Goal: Task Accomplishment & Management: Complete application form

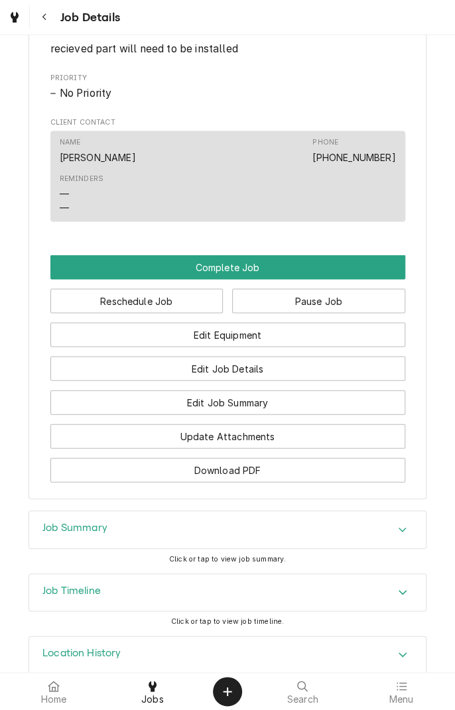
scroll to position [681, 0]
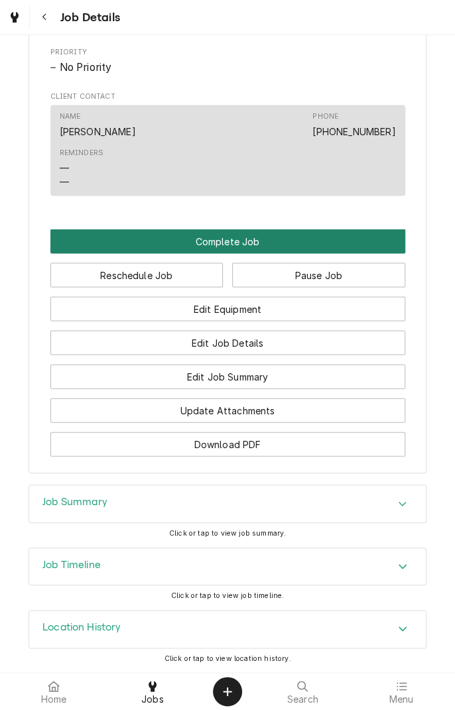
click at [268, 248] on button "Complete Job" at bounding box center [227, 241] width 355 height 25
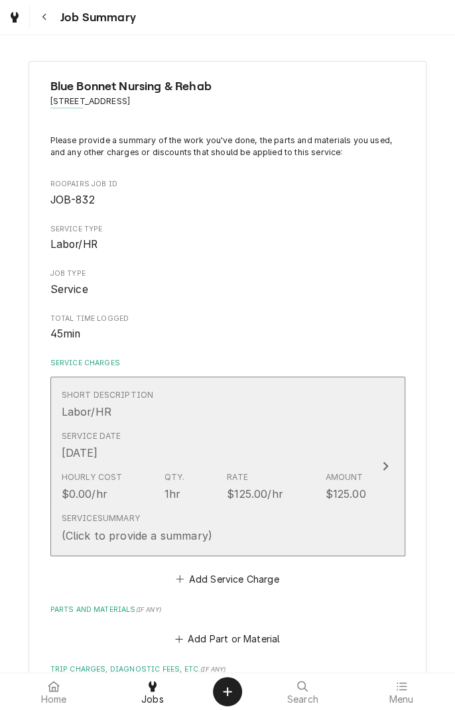
click at [350, 425] on div "Service Date [DATE]" at bounding box center [214, 445] width 304 height 41
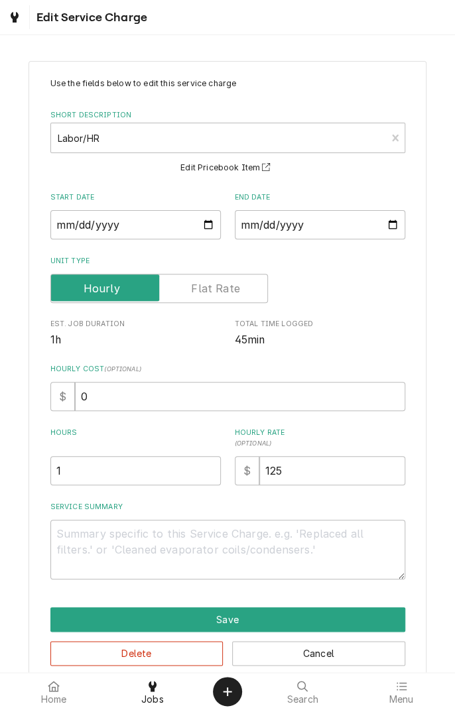
scroll to position [22, 0]
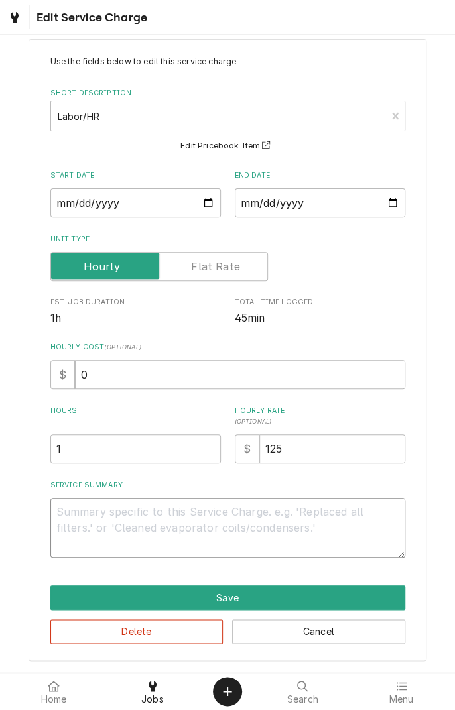
click at [289, 518] on textarea "Service Summary" at bounding box center [227, 528] width 355 height 60
type textarea "x"
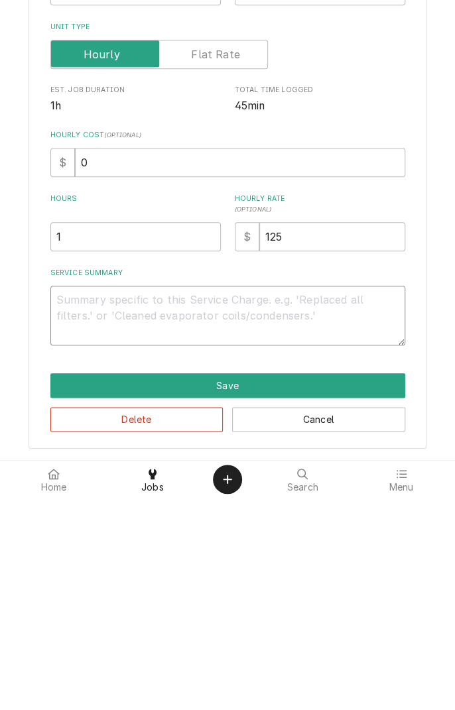
scroll to position [0, 0]
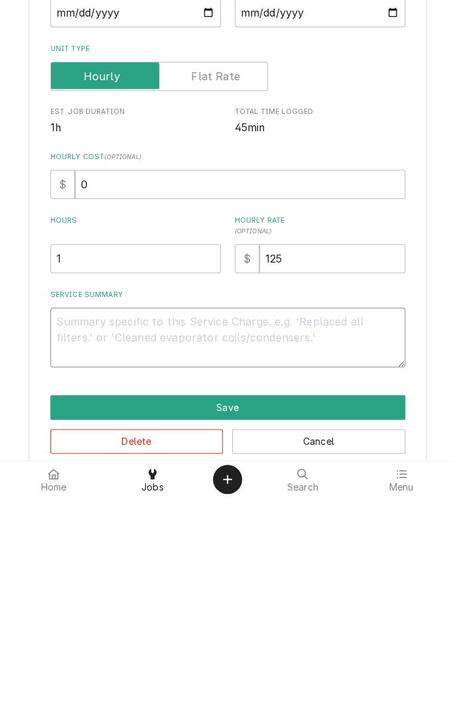
type textarea "Q"
type textarea "x"
type textarea "R"
type textarea "x"
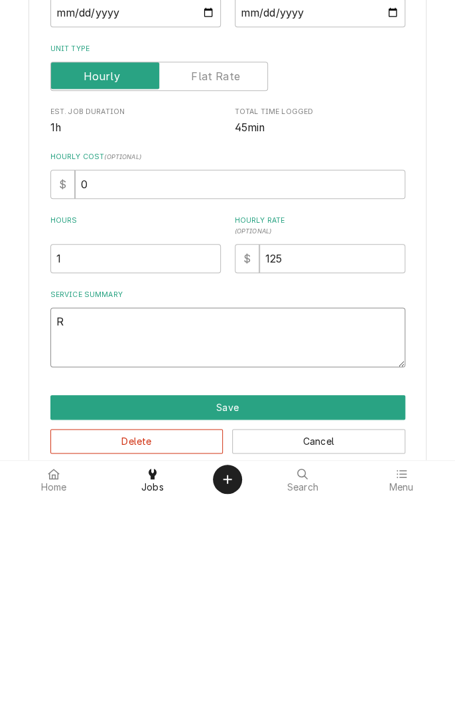
type textarea "Re"
type textarea "x"
type textarea "Rem"
type textarea "x"
type textarea "Removed"
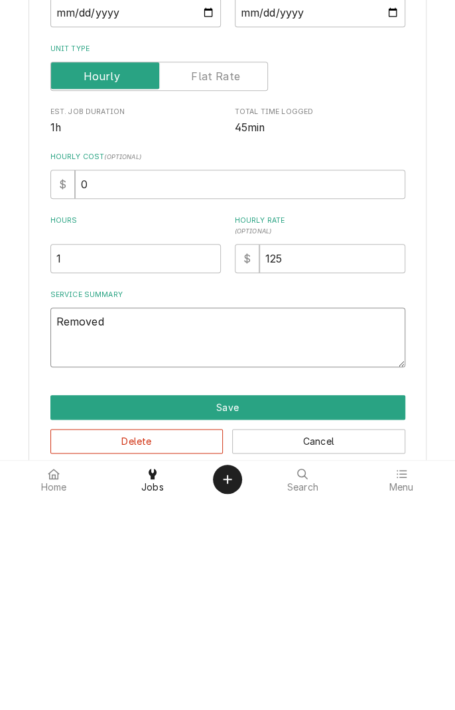
type textarea "x"
type textarea "Removed ol"
type textarea "x"
type textarea "Removed old"
type textarea "x"
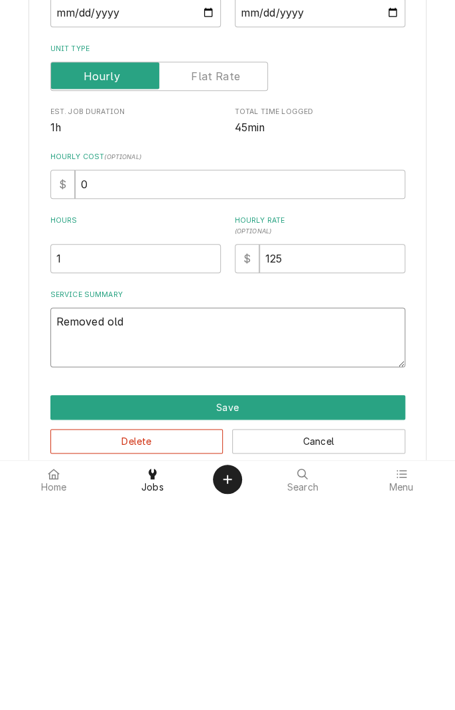
type textarea "Removed old"
type textarea "x"
type textarea "Removed old thermocouple"
type textarea "x"
type textarea "Removed old thermocouple and"
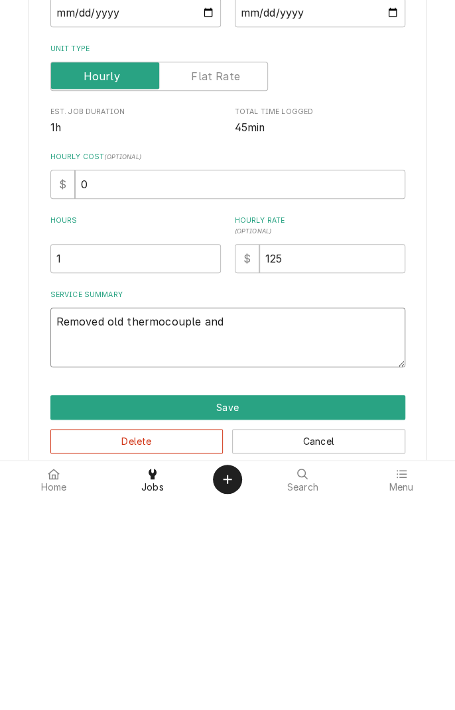
type textarea "x"
type textarea "Removed old thermocouple and i"
type textarea "x"
type textarea "Removed old thermocouple and in"
type textarea "x"
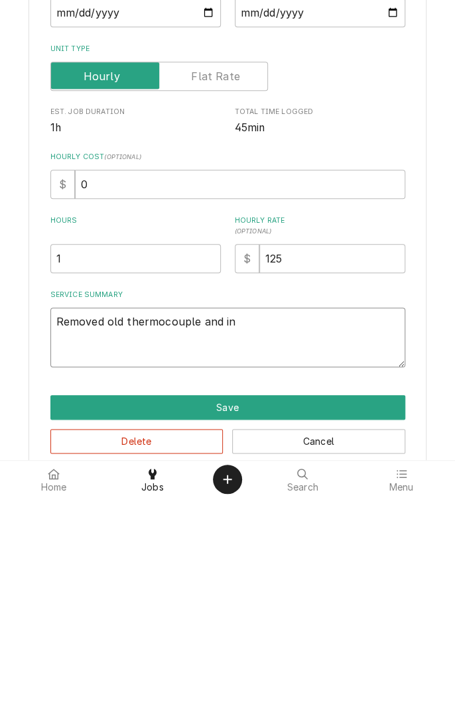
type textarea "Removed old thermocouple and installed"
type textarea "x"
type textarea "Removed old thermocouple and installed new"
type textarea "x"
type textarea "Removed old thermocouple and installed new h"
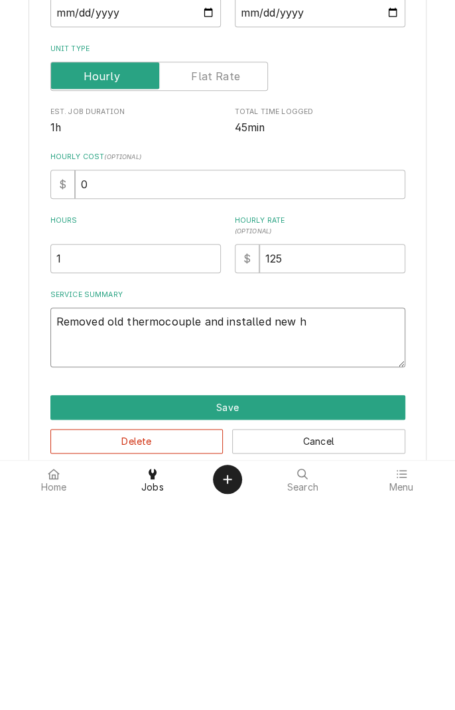
type textarea "x"
type textarea "Removed old thermocouple and installed new ha"
type textarea "x"
type textarea "Removed old thermocouple and installed new had"
type textarea "x"
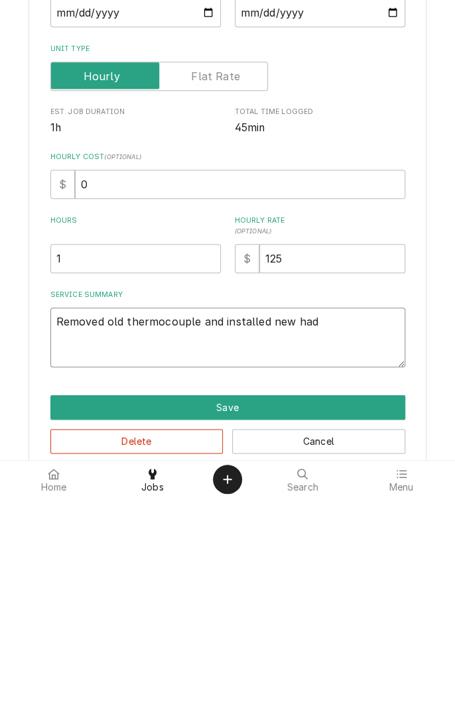
type textarea "Removed old thermocouple and installed new had"
type textarea "x"
type textarea "Removed old thermocouple and installed new had t"
type textarea "x"
type textarea "Removed old thermocouple and installed new had to"
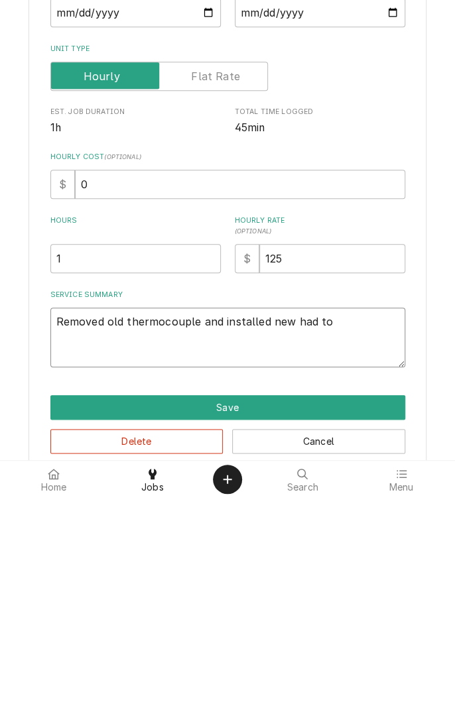
type textarea "x"
type textarea "Removed old thermocouple and installed new had to"
type textarea "x"
type textarea "Removed old thermocouple and installed new had to r"
type textarea "x"
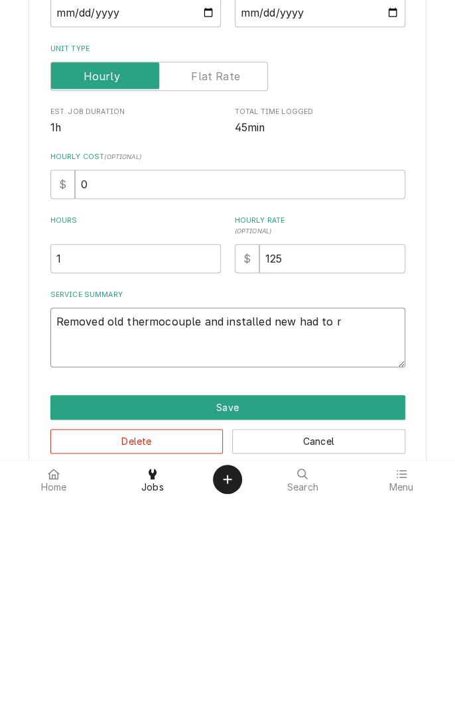
type textarea "Removed old thermocouple and installed new had to re"
type textarea "x"
type textarea "Removed old thermocouple and installed new had to rer"
type textarea "x"
type textarea "Removed old thermocouple and installed new had to rero"
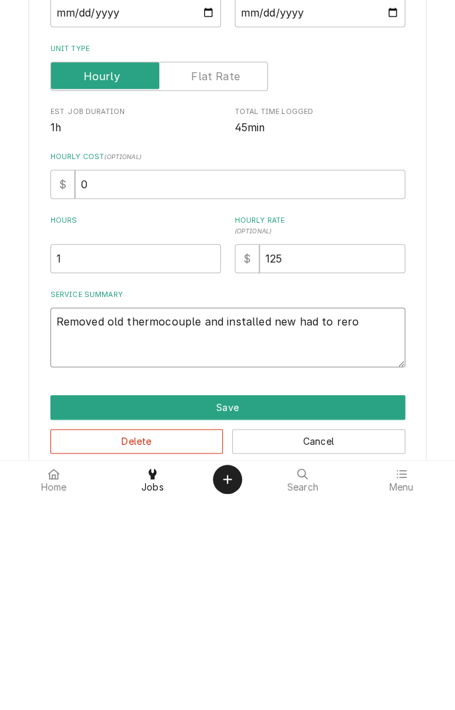
type textarea "x"
type textarea "Removed old thermocouple and installed new had to rerou"
type textarea "x"
type textarea "Removed old thermocouple and installed new had to reroute"
type textarea "x"
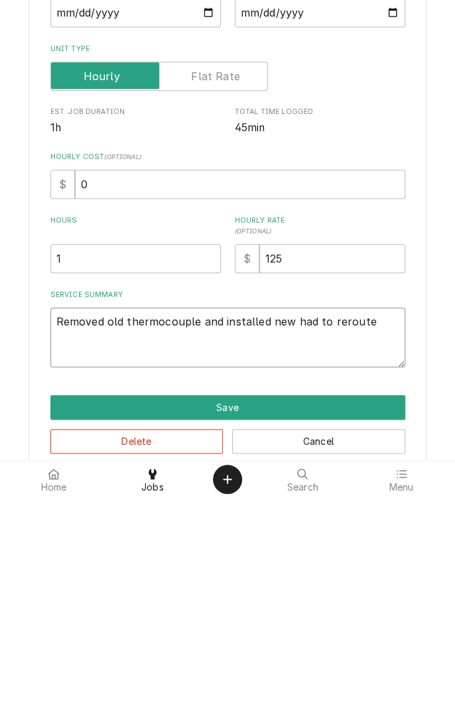
type textarea "Removed old thermocouple and installed new had to reroute n"
type textarea "x"
type textarea "Removed old thermocouple and installed new had to reroute ne"
type textarea "x"
type textarea "Removed old thermocouple and installed new had to reroute new"
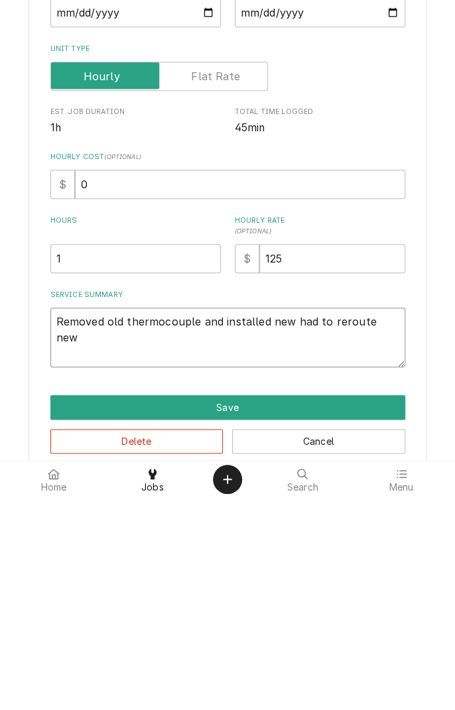
type textarea "x"
type textarea "Removed old thermocouple and installed new had to reroute new"
type textarea "x"
type textarea "Removed old thermocouple and installed new had to reroute new o"
type textarea "x"
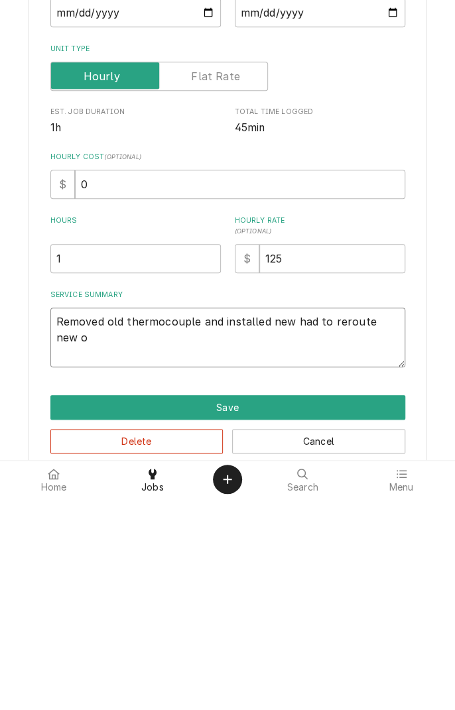
type textarea "Removed old thermocouple and installed new had to reroute new on"
type textarea "x"
type textarea "Removed old thermocouple and installed new had to reroute new one"
type textarea "x"
type textarea "Removed old thermocouple and installed new had to reroute new one"
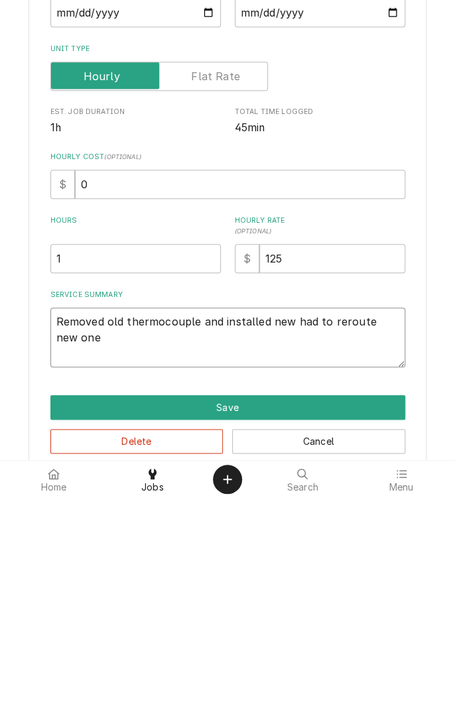
type textarea "x"
type textarea "Removed old thermocouple and installed new had to reroute new one d"
type textarea "x"
type textarea "Removed old thermocouple and installed new had to reroute new one di"
type textarea "x"
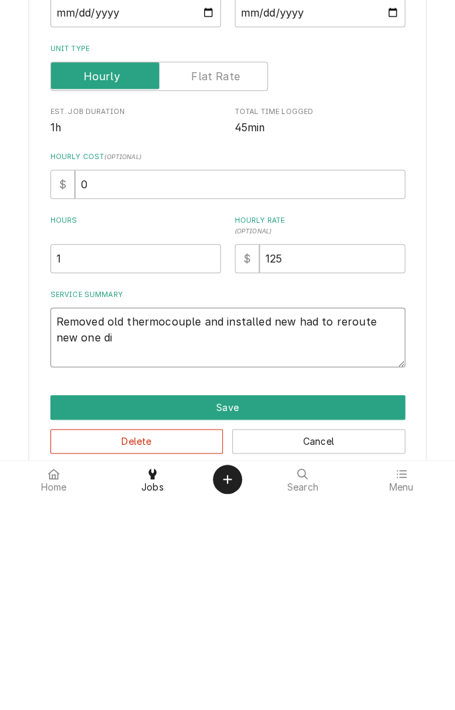
type textarea "Removed old thermocouple and installed new had to reroute new one dif"
type textarea "x"
type textarea "Removed old thermocouple and installed new had to reroute new one diff"
type textarea "x"
type textarea "Removed old thermocouple and installed new had to reroute new one differently"
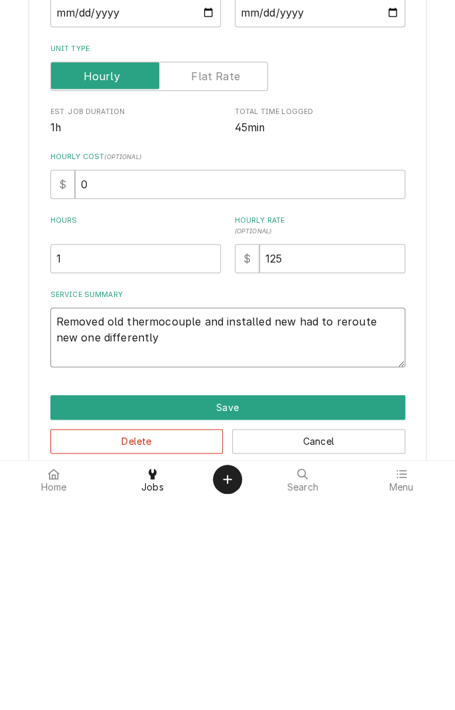
type textarea "x"
type textarea "Removed old thermocouple and installed new had to reroute new one differently as"
type textarea "x"
type textarea "Removed old thermocouple and installed new had to reroute new one differently as"
type textarea "x"
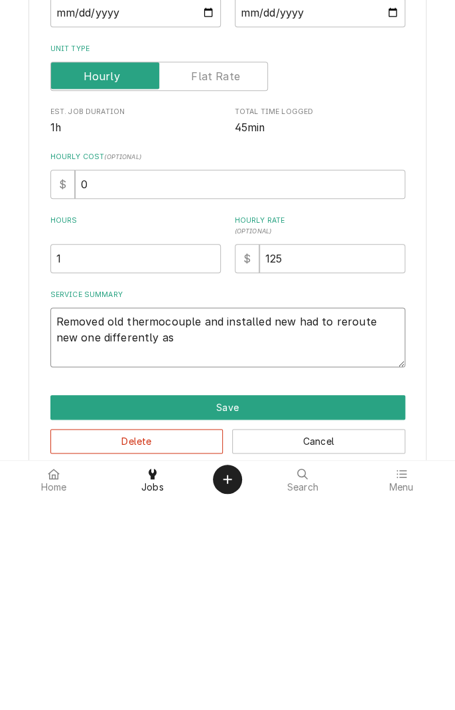
type textarea "Removed old thermocouple and installed new had to reroute new one differently a…"
type textarea "x"
type textarea "Removed old thermocouple and installed new had to reroute new one differently a…"
type textarea "x"
type textarea "Removed old thermocouple and installed new had to reroute new one differently a…"
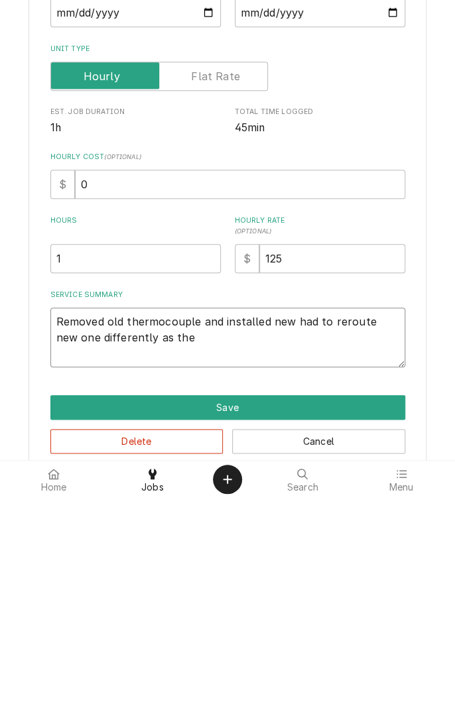
type textarea "x"
type textarea "Removed old thermocouple and installed new had to reroute new one differently a…"
type textarea "x"
type textarea "Removed old thermocouple and installed new had to reroute new one differently a…"
type textarea "x"
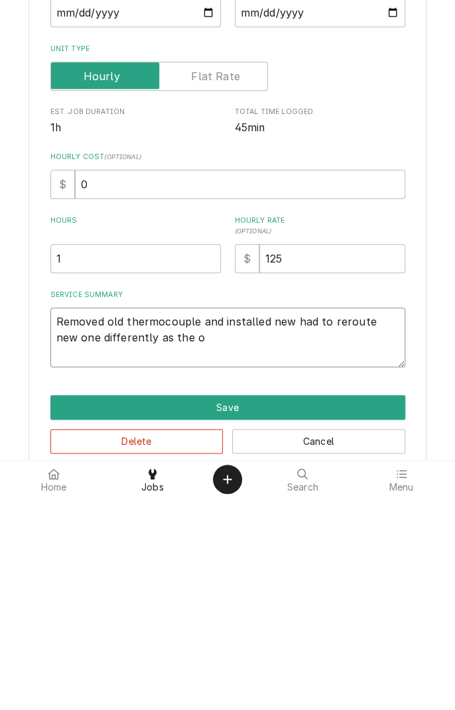
type textarea "Removed old thermocouple and installed new had to reroute new one differently a…"
type textarea "x"
type textarea "Removed old thermocouple and installed new had to reroute new one differently a…"
type textarea "x"
type textarea "Removed old thermocouple and installed new had to reroute new one differently a…"
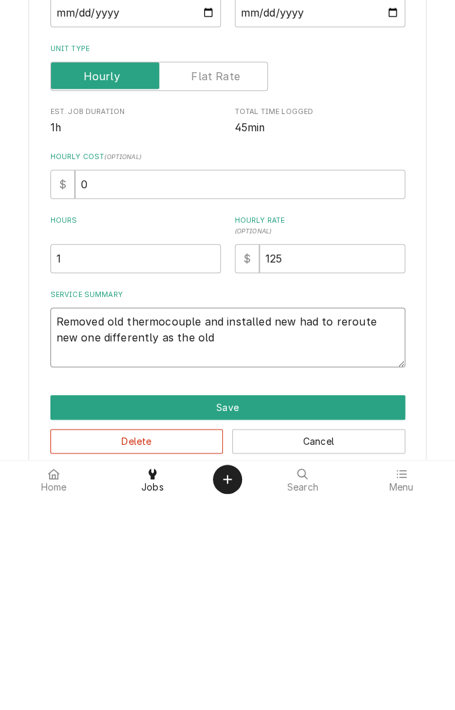
type textarea "x"
type textarea "Removed old thermocouple and installed new had to reroute new one differently a…"
type textarea "x"
type textarea "Removed old thermocouple and installed new had to reroute new one differently a…"
type textarea "x"
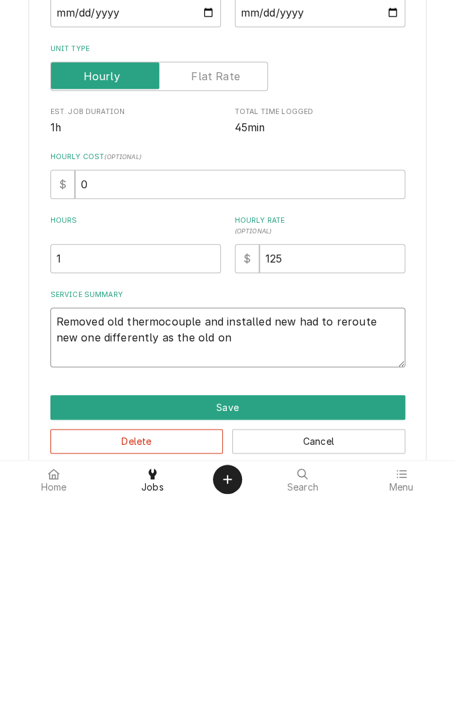
type textarea "Removed old thermocouple and installed new had to reroute new one differently a…"
type textarea "x"
type textarea "Removed old thermocouple and installed new had to reroute new one differently a…"
type textarea "x"
type textarea "Removed old thermocouple and installed new had to reroute new one differently a…"
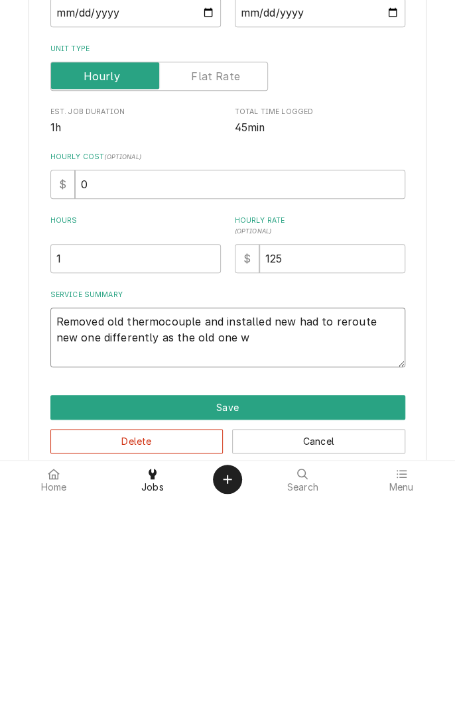
type textarea "x"
type textarea "Removed old thermocouple and installed new had to reroute new one differently a…"
type textarea "x"
type textarea "Removed old thermocouple and installed new had to reroute new one differently a…"
type textarea "x"
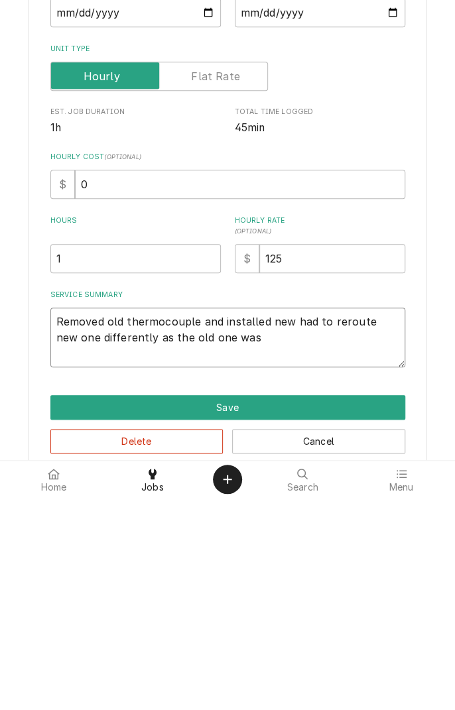
type textarea "Removed old thermocouple and installed new had to reroute new one differently a…"
type textarea "x"
type textarea "Removed old thermocouple and installed new had to reroute new one differently a…"
type textarea "x"
type textarea "Removed old thermocouple and installed new had to reroute new one differently a…"
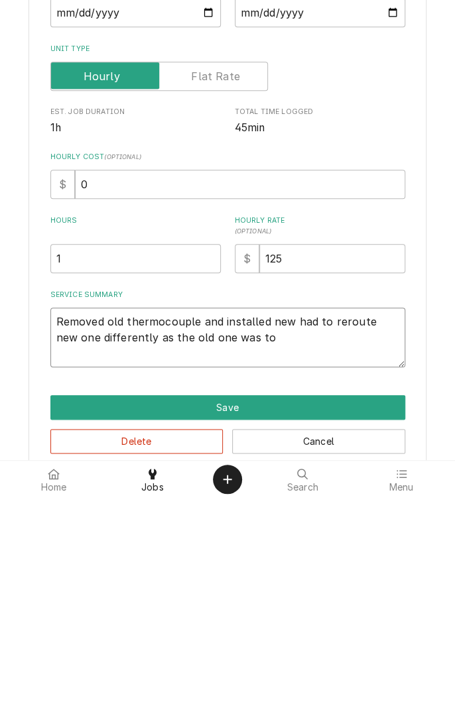
type textarea "x"
type textarea "Removed old thermocouple and installed new had to reroute new one differently a…"
type textarea "x"
type textarea "Removed old thermocouple and installed new had to reroute new one differently a…"
type textarea "x"
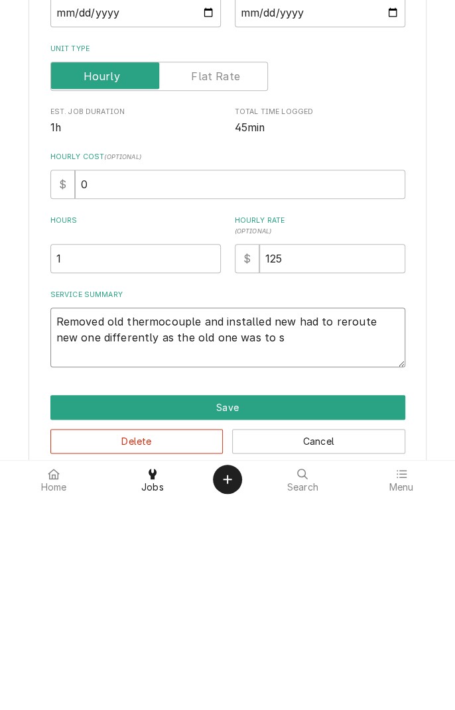
type textarea "Removed old thermocouple and installed new had to reroute new one differently a…"
type textarea "x"
type textarea "Removed old thermocouple and installed new had to reroute new one differently a…"
type textarea "x"
type textarea "Removed old thermocouple and installed new had to reroute new one differently a…"
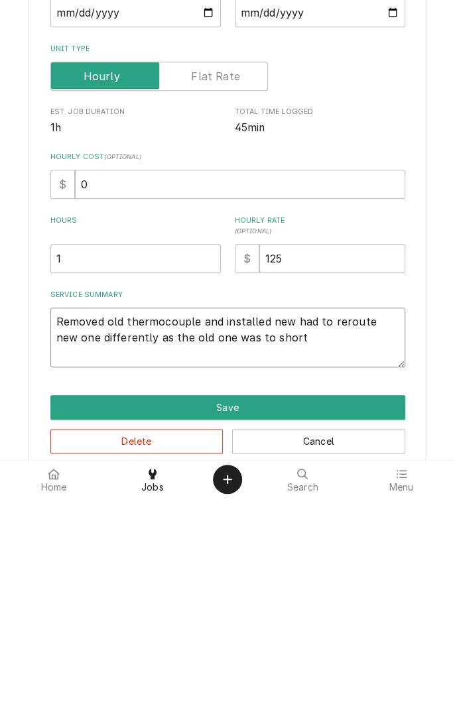
type textarea "x"
type textarea "Removed old thermocouple and installed new had to reroute new one differently a…"
type textarea "x"
type textarea "Removed old thermocouple and installed new had to reroute new one differently a…"
type textarea "x"
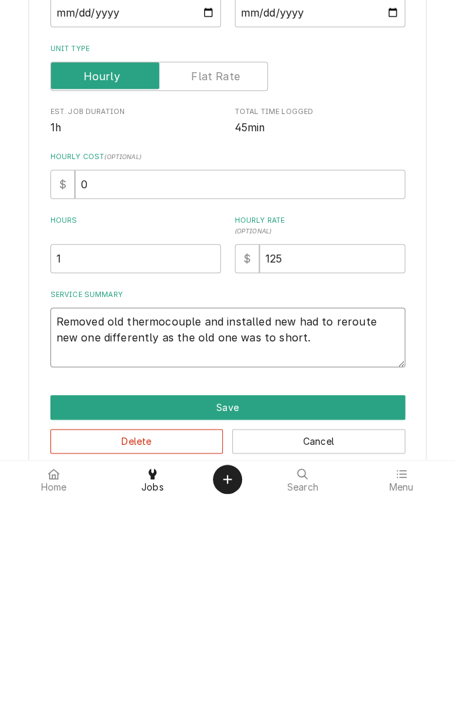
type textarea "Removed old thermocouple and installed new had to reroute new one differently a…"
type textarea "x"
type textarea "Removed old thermocouple and installed new had to reroute new one differently a…"
type textarea "x"
type textarea "Removed old thermocouple and installed new had to reroute new one differently a…"
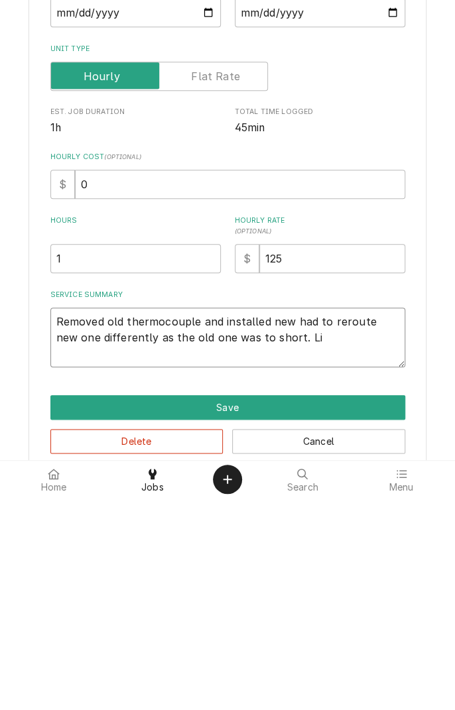
type textarea "x"
type textarea "Removed old thermocouple and installed new had to reroute new one differently a…"
type textarea "x"
type textarea "Removed old thermocouple and installed new had to reroute new one differently a…"
type textarea "x"
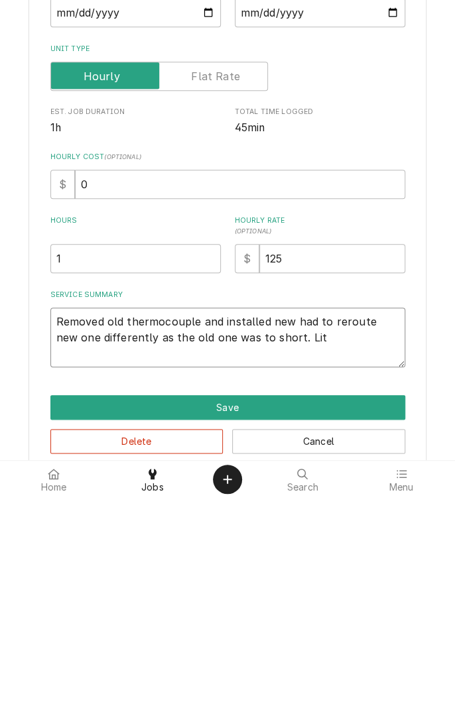
type textarea "Removed old thermocouple and installed new had to reroute new one differently a…"
type textarea "x"
type textarea "Removed old thermocouple and installed new had to reroute new one differently a…"
type textarea "x"
type textarea "Removed old thermocouple and installed new had to reroute new one differently a…"
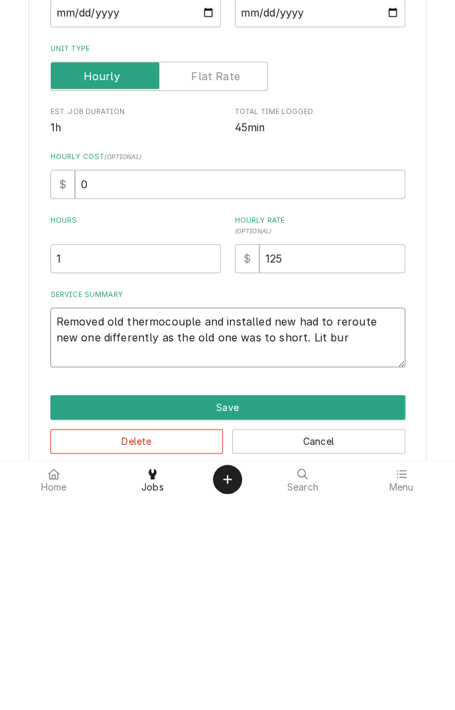
type textarea "x"
type textarea "Removed old thermocouple and installed new had to reroute new one differently a…"
type textarea "x"
type textarea "Removed old thermocouple and installed new had to reroute new one differently a…"
type textarea "x"
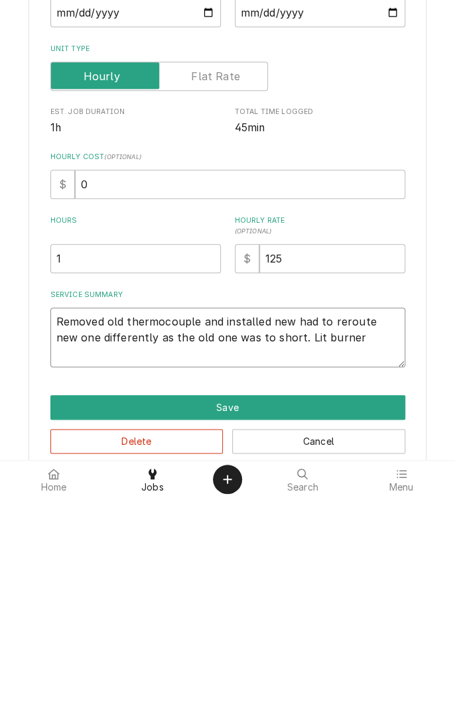
type textarea "Removed old thermocouple and installed new had to reroute new one differently a…"
type textarea "x"
type textarea "Removed old thermocouple and installed new had to reroute new one differently a…"
type textarea "x"
type textarea "Removed old thermocouple and installed new had to reroute new one differently a…"
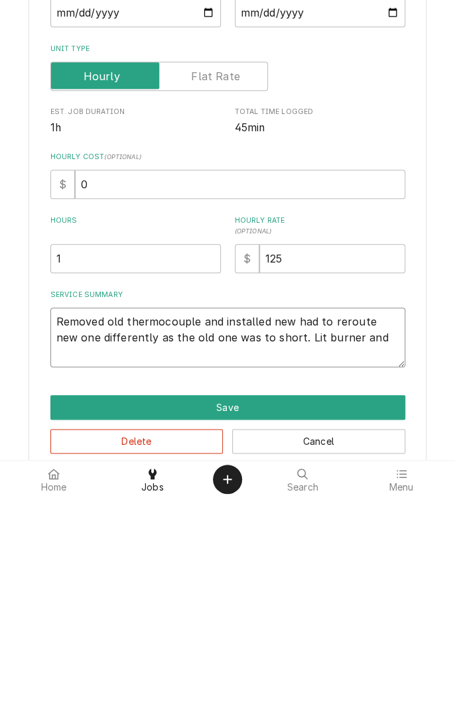
type textarea "x"
type textarea "Removed old thermocouple and installed new had to reroute new one differently a…"
type textarea "x"
type textarea "Removed old thermocouple and installed new had to reroute new one differently a…"
type textarea "x"
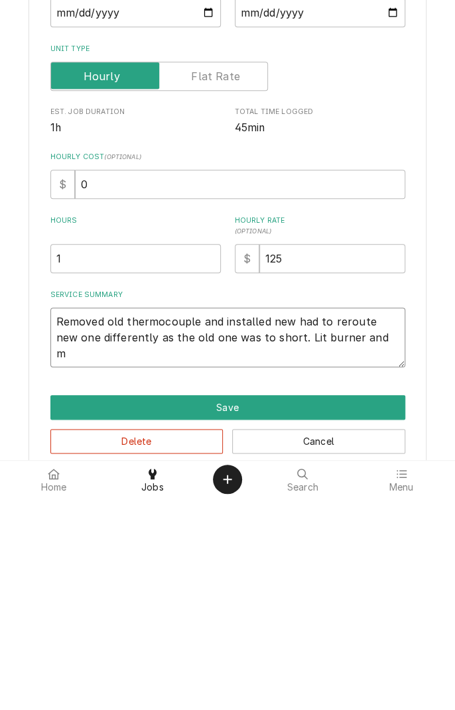
type textarea "Removed old thermocouple and installed new had to reroute new one differently a…"
type textarea "x"
type textarea "Removed old thermocouple and installed new had to reroute new one differently a…"
type textarea "x"
type textarea "Removed old thermocouple and installed new had to reroute new one differently a…"
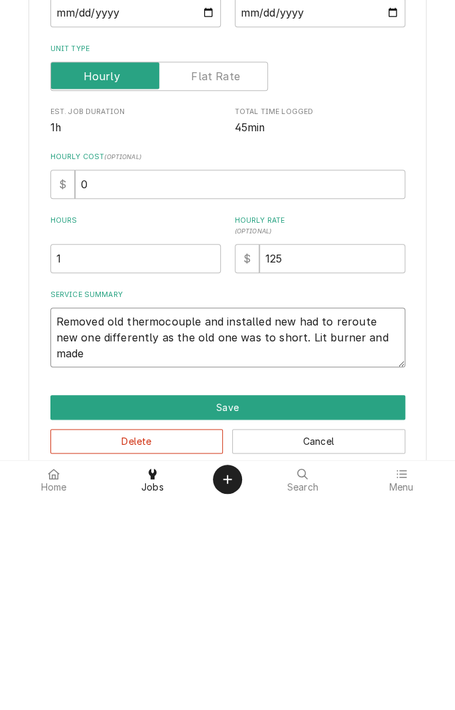
type textarea "x"
type textarea "Removed old thermocouple and installed new had to reroute new one differently a…"
type textarea "x"
type textarea "Removed old thermocouple and installed new had to reroute new one differently a…"
type textarea "x"
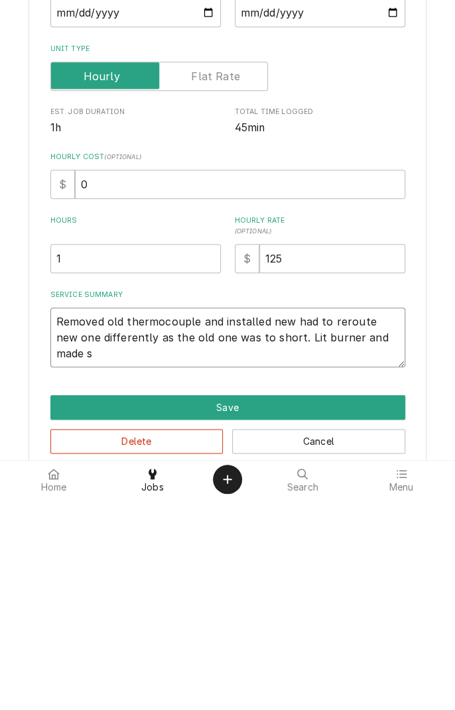
type textarea "Removed old thermocouple and installed new had to reroute new one differently a…"
type textarea "x"
type textarea "Removed old thermocouple and installed new had to reroute new one differently a…"
type textarea "x"
type textarea "Removed old thermocouple and installed new had to reroute new one differently a…"
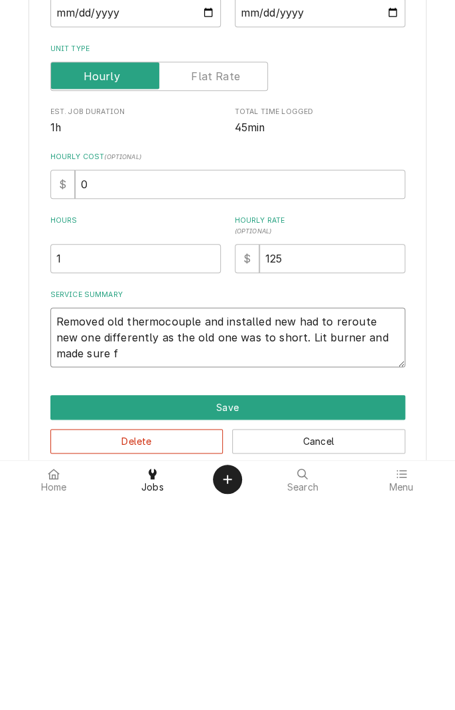
type textarea "x"
type textarea "Removed old thermocouple and installed new had to reroute new one differently a…"
type textarea "x"
type textarea "Removed old thermocouple and installed new had to reroute new one differently a…"
type textarea "x"
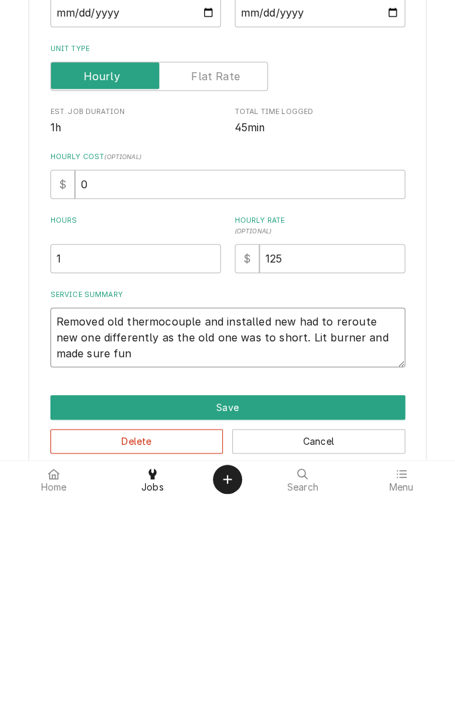
type textarea "Removed old thermocouple and installed new had to reroute new one differently a…"
type textarea "x"
type textarea "Removed old thermocouple and installed new had to reroute new one differently a…"
type textarea "x"
type textarea "Removed old thermocouple and installed new had to reroute new one differently a…"
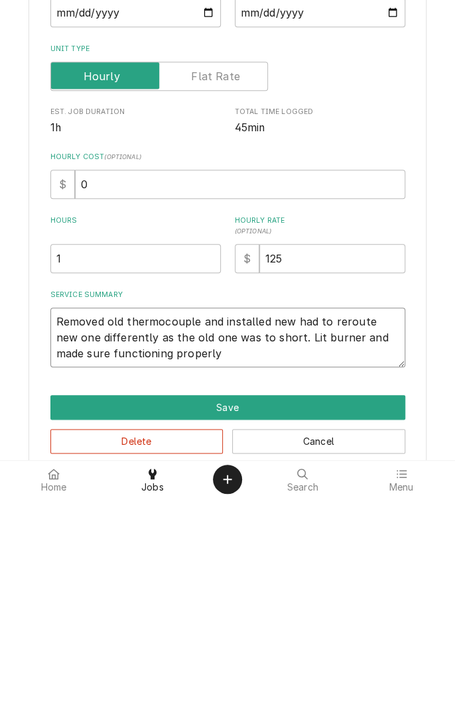
type textarea "x"
type textarea "Removed old thermocouple and installed new had to reroute new one differently a…"
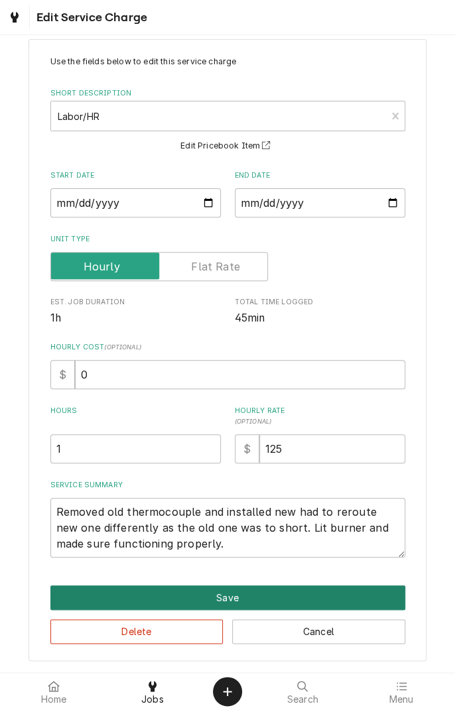
click at [328, 593] on button "Save" at bounding box center [227, 597] width 355 height 25
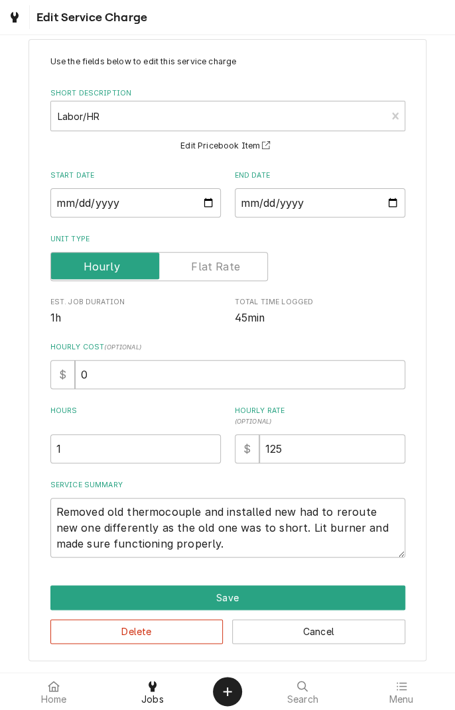
type textarea "x"
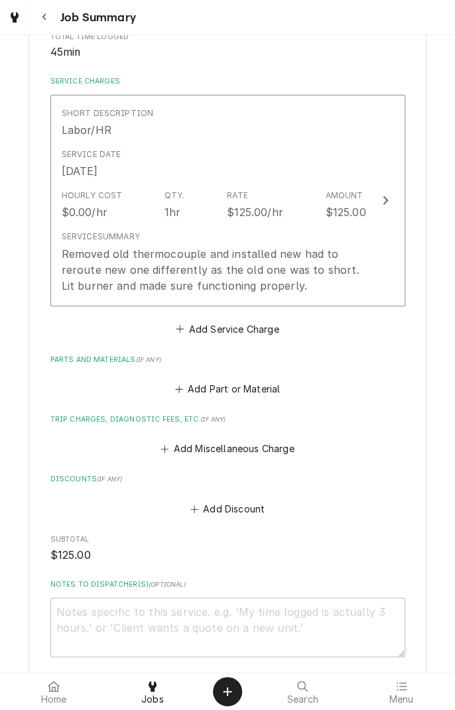
scroll to position [282, 0]
click at [249, 388] on button "Add Part or Material" at bounding box center [226, 389] width 109 height 19
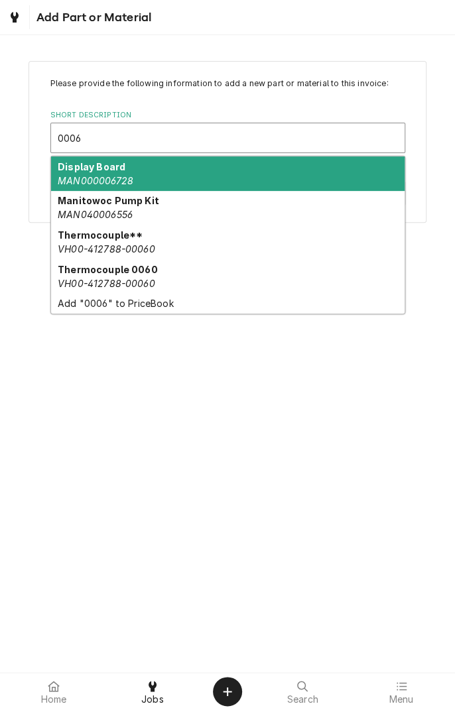
click at [120, 245] on em "VH00-412788-00060" at bounding box center [106, 248] width 97 height 11
type input "0006"
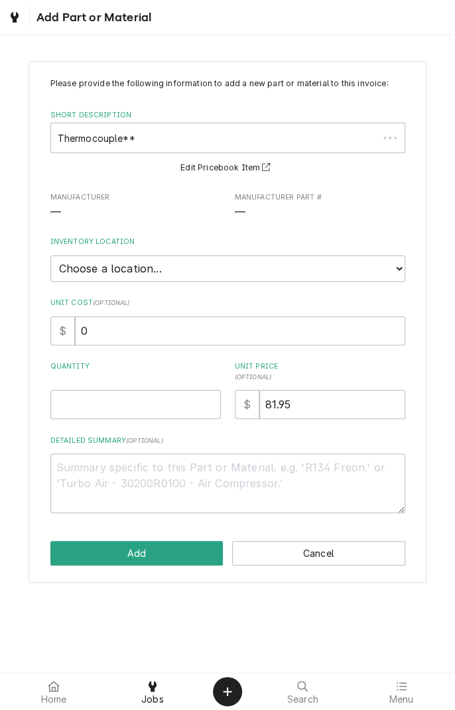
type textarea "x"
click at [196, 263] on select "Choose a location... [PERSON_NAME]'s Truck [PERSON_NAME]'s Truck Skips Service …" at bounding box center [227, 268] width 355 height 27
select select "172"
click at [50, 255] on select "Choose a location... [PERSON_NAME]'s Truck [PERSON_NAME]'s Truck Skips Service …" at bounding box center [227, 268] width 355 height 27
click at [156, 407] on input "Quantity" at bounding box center [135, 404] width 170 height 29
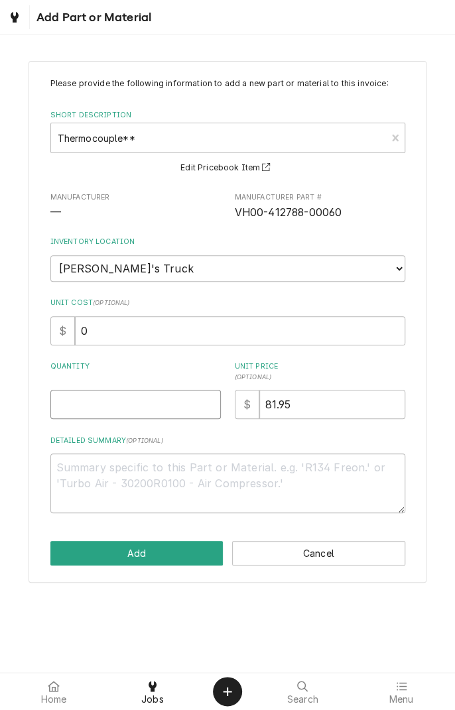
type textarea "x"
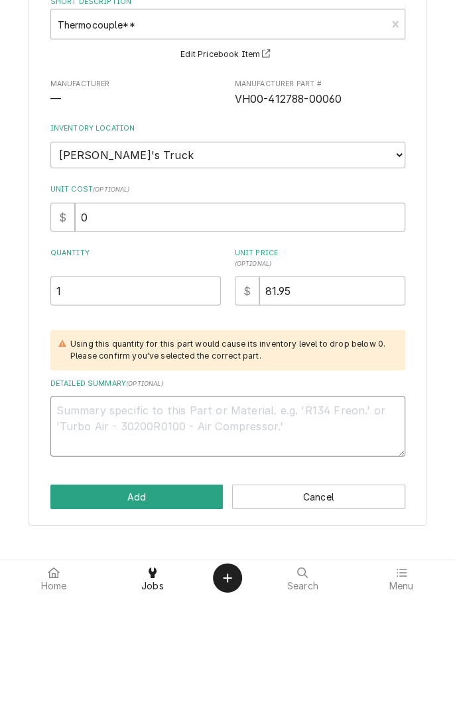
click at [211, 528] on textarea "Detailed Summary ( optional )" at bounding box center [227, 540] width 355 height 60
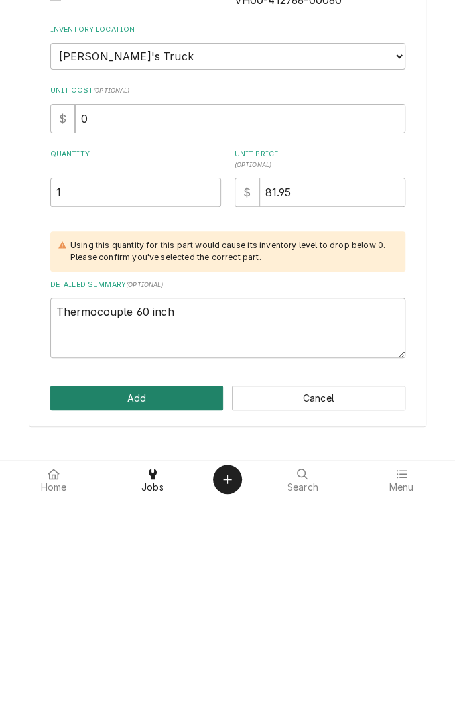
click at [172, 605] on button "Add" at bounding box center [136, 610] width 173 height 25
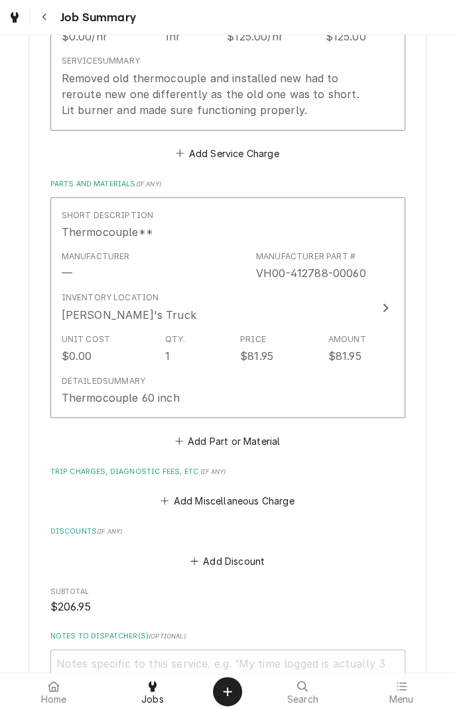
scroll to position [459, 0]
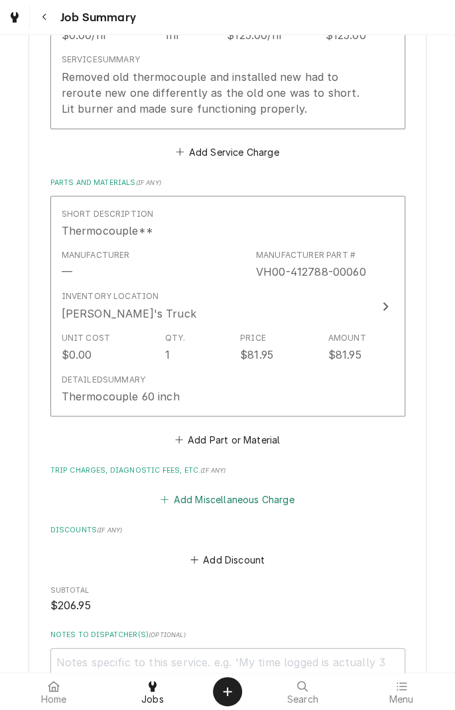
click at [281, 499] on button "Add Miscellaneous Charge" at bounding box center [227, 499] width 138 height 19
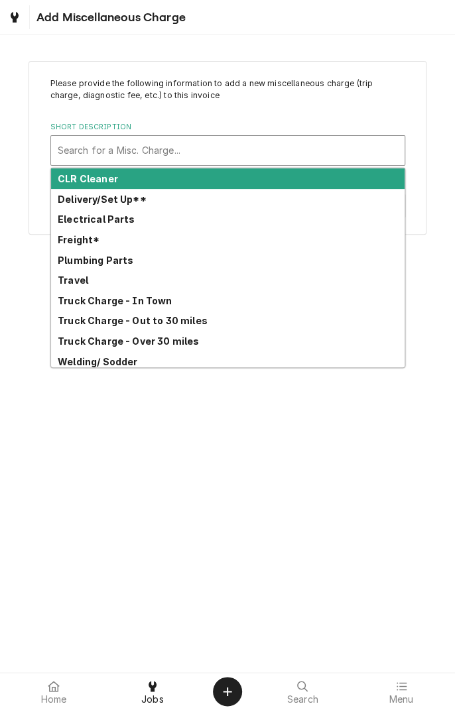
click at [76, 244] on strong "Freight*" at bounding box center [79, 239] width 42 height 11
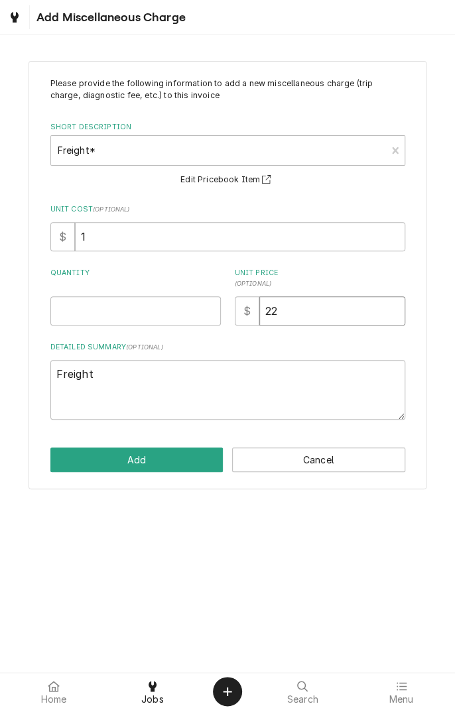
click at [333, 308] on input "22" at bounding box center [332, 310] width 146 height 29
click at [160, 308] on input "Quantity" at bounding box center [135, 310] width 170 height 29
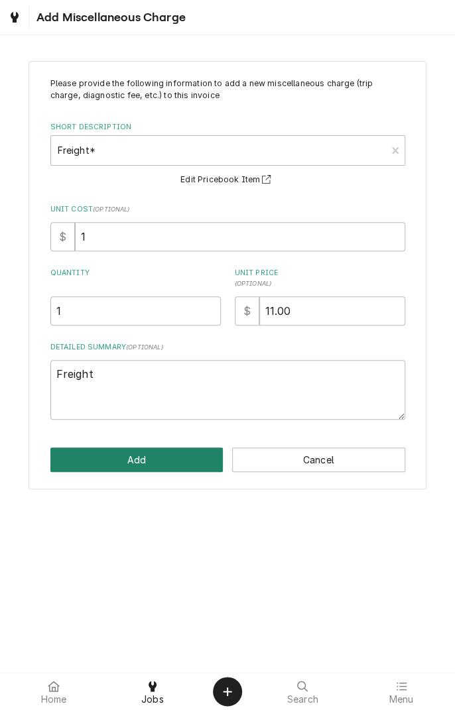
click at [190, 460] on button "Add" at bounding box center [136, 459] width 173 height 25
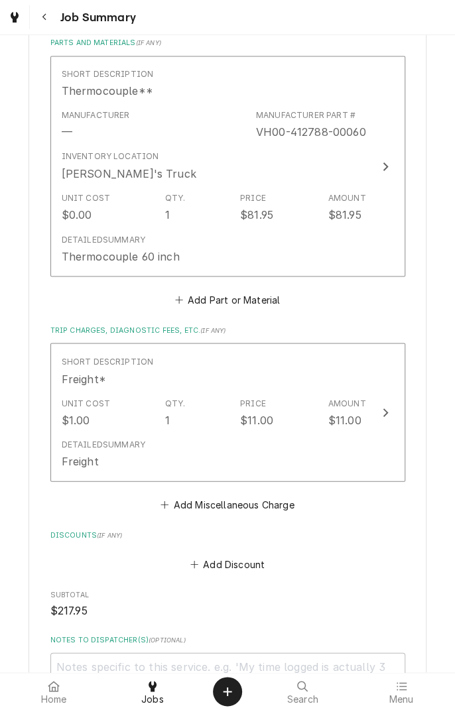
scroll to position [610, 0]
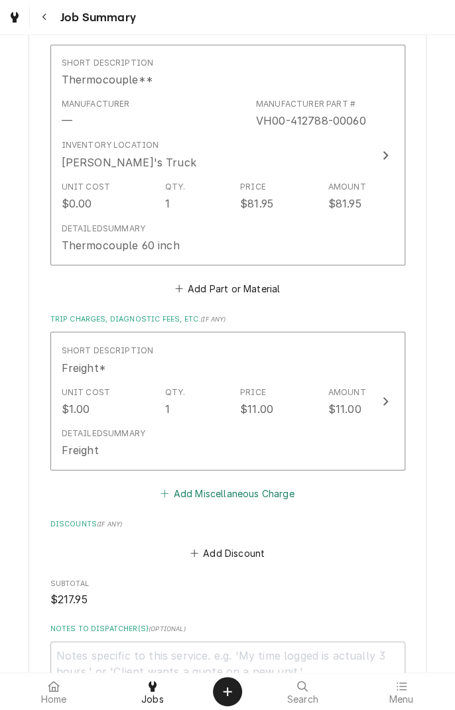
click at [254, 494] on button "Add Miscellaneous Charge" at bounding box center [227, 492] width 138 height 19
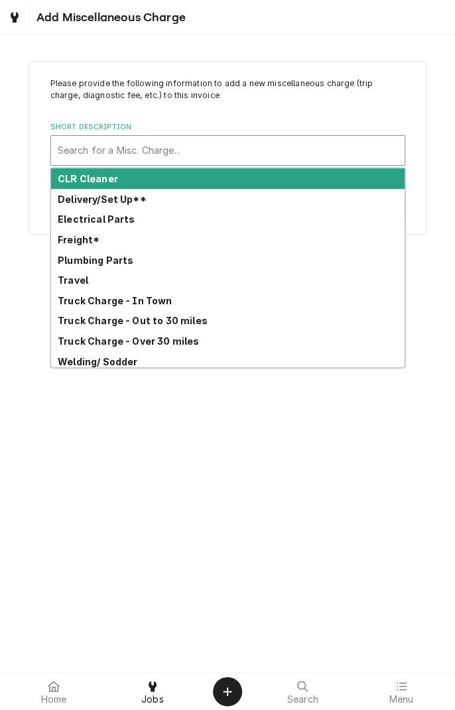
click at [75, 284] on strong "Travel" at bounding box center [73, 279] width 30 height 11
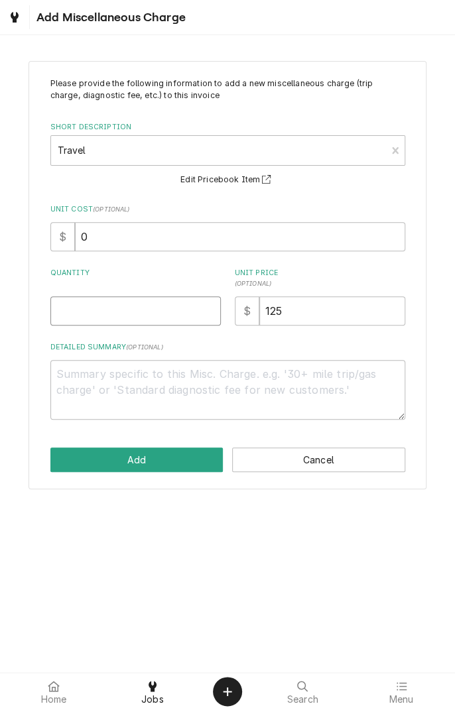
click at [136, 312] on input "Quantity" at bounding box center [135, 310] width 170 height 29
click at [207, 380] on textarea "Detailed Summary ( optional )" at bounding box center [227, 390] width 355 height 60
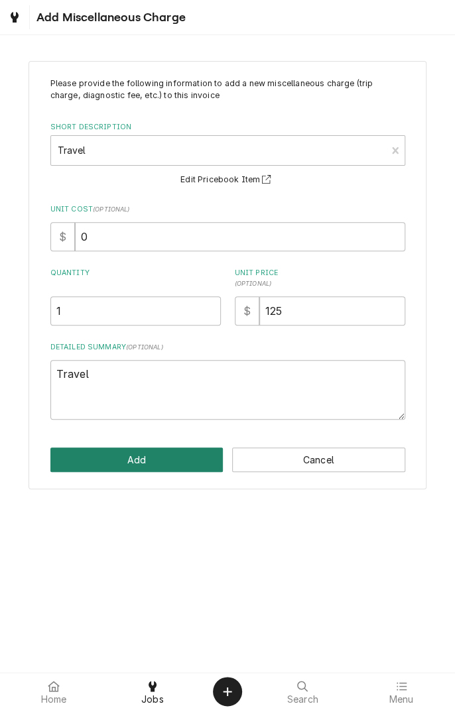
click at [168, 457] on button "Add" at bounding box center [136, 459] width 173 height 25
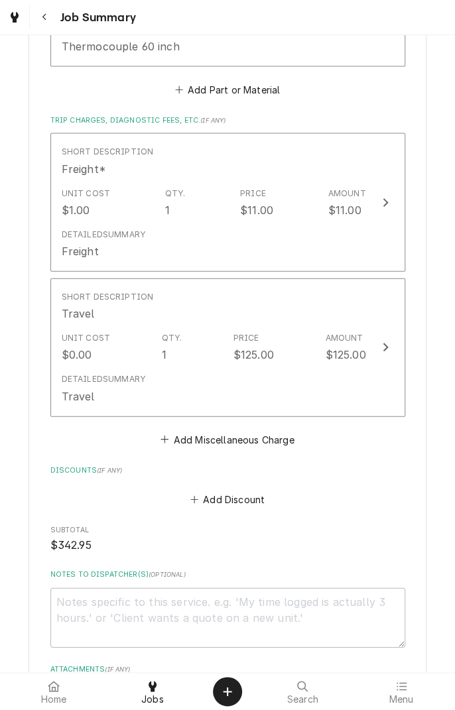
scroll to position [816, 0]
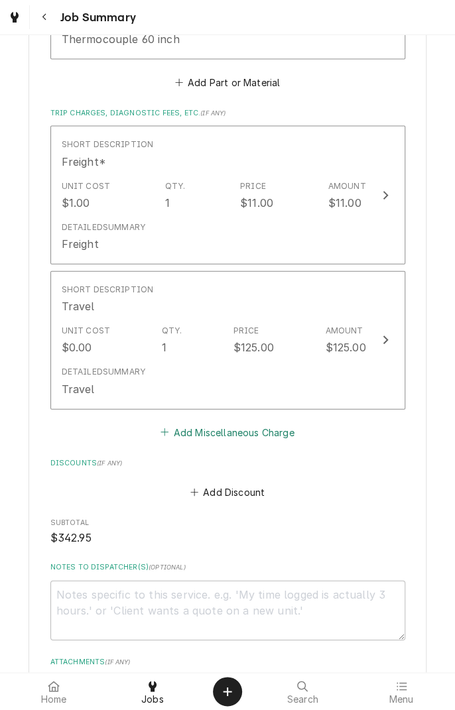
click at [260, 439] on button "Add Miscellaneous Charge" at bounding box center [227, 431] width 138 height 19
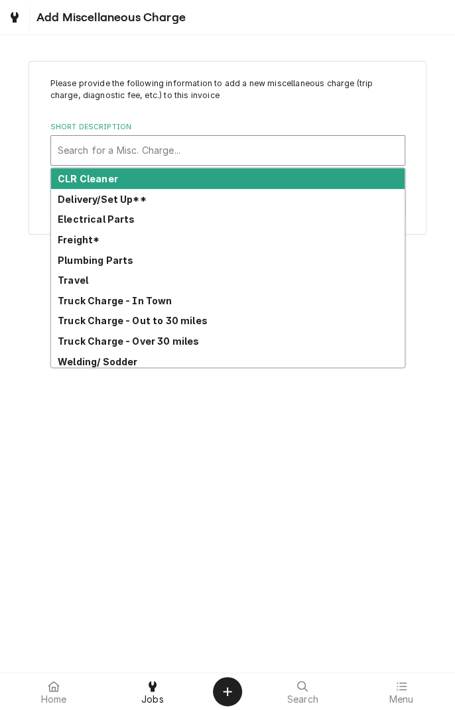
click at [181, 342] on strong "Truck Charge - Over 30 miles" at bounding box center [128, 340] width 141 height 11
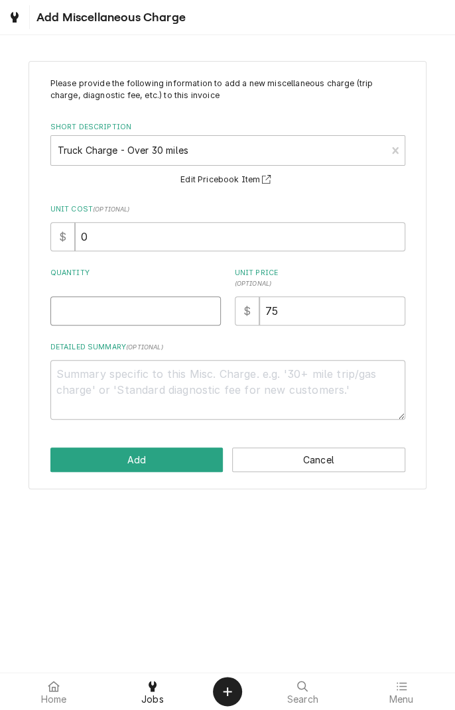
click at [162, 315] on input "Quantity" at bounding box center [135, 310] width 170 height 29
click at [196, 380] on textarea "Detailed Summary ( optional )" at bounding box center [227, 390] width 355 height 60
click at [180, 458] on button "Add" at bounding box center [136, 459] width 173 height 25
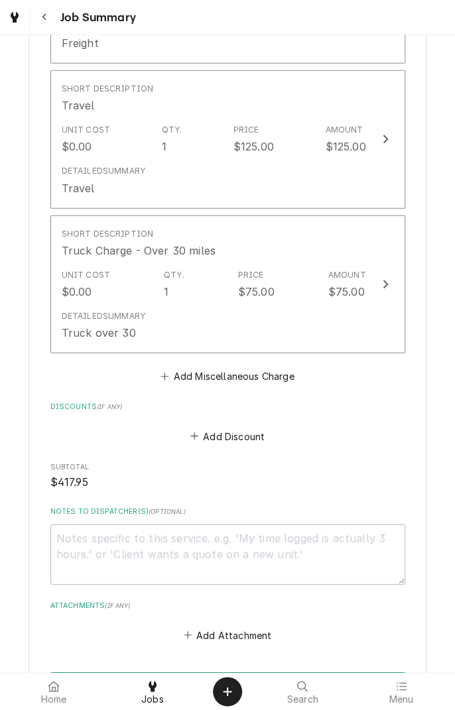
scroll to position [1131, 0]
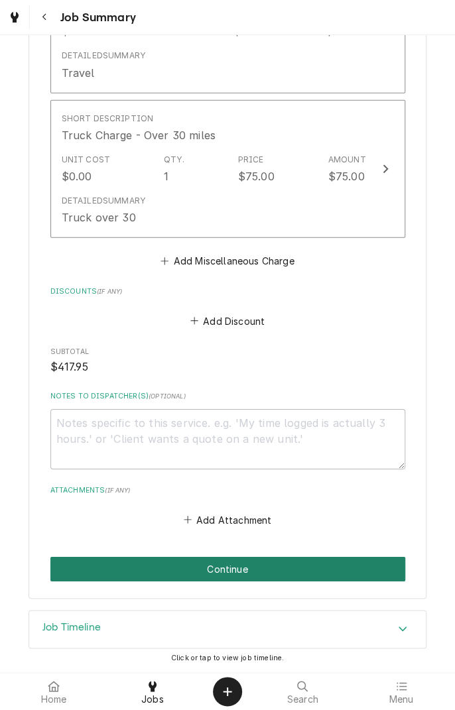
click at [347, 566] on button "Continue" at bounding box center [227, 569] width 355 height 25
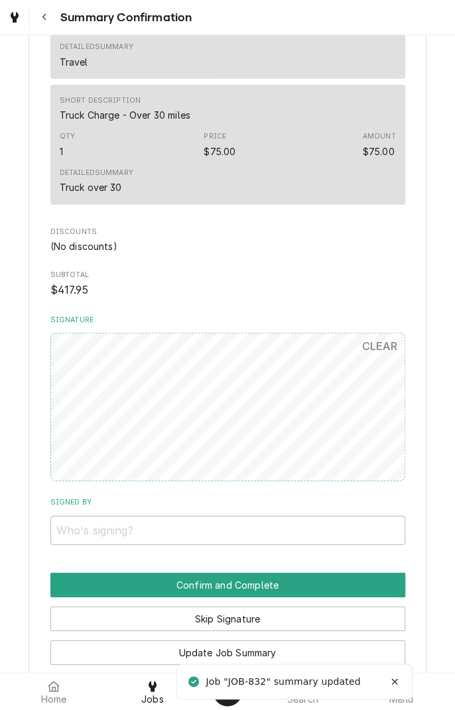
scroll to position [1066, 0]
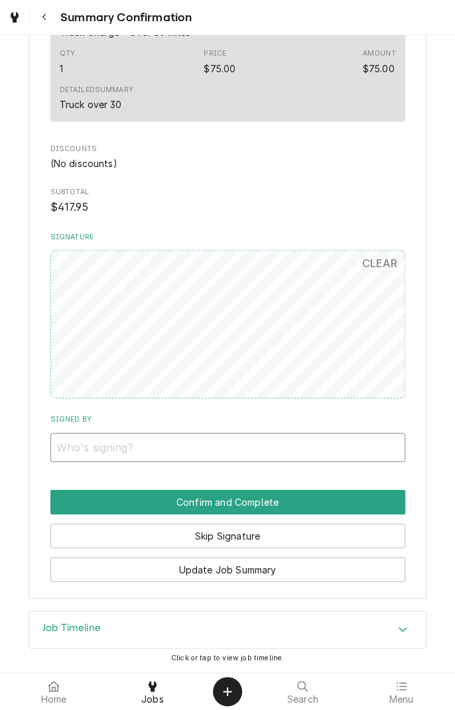
click at [216, 442] on input "Signed By" at bounding box center [227, 447] width 355 height 29
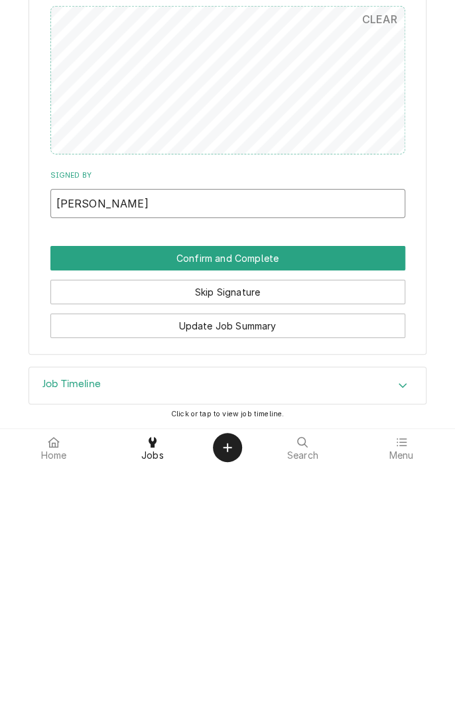
type input "Ashley torres"
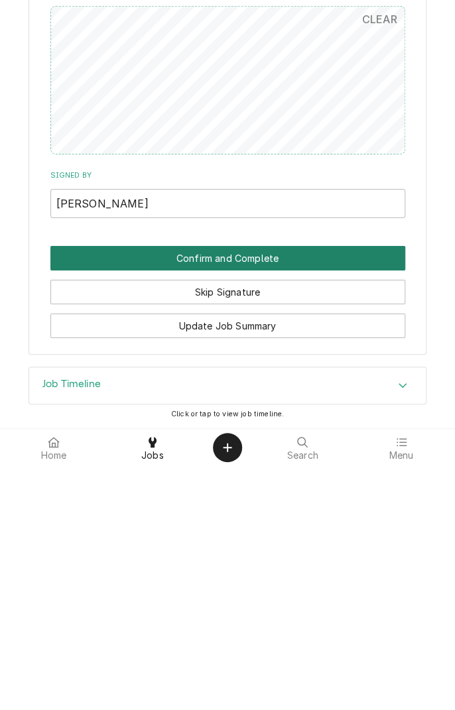
click at [322, 505] on button "Confirm and Complete" at bounding box center [227, 502] width 355 height 25
